Goal: Find specific page/section: Find specific page/section

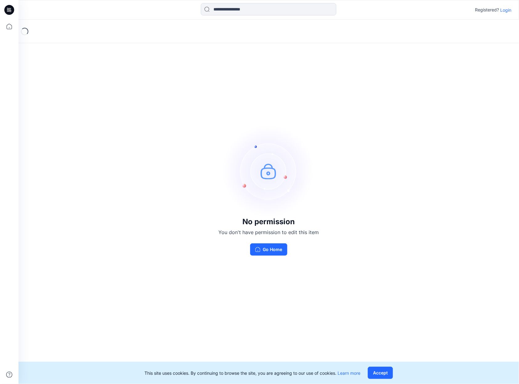
click at [162, 25] on div "Loading..." at bounding box center [268, 31] width 501 height 23
click at [164, 126] on div "No permission You don't have permission to edit this item Go Home" at bounding box center [268, 190] width 501 height 341
